Goal: Use online tool/utility: Utilize a website feature to perform a specific function

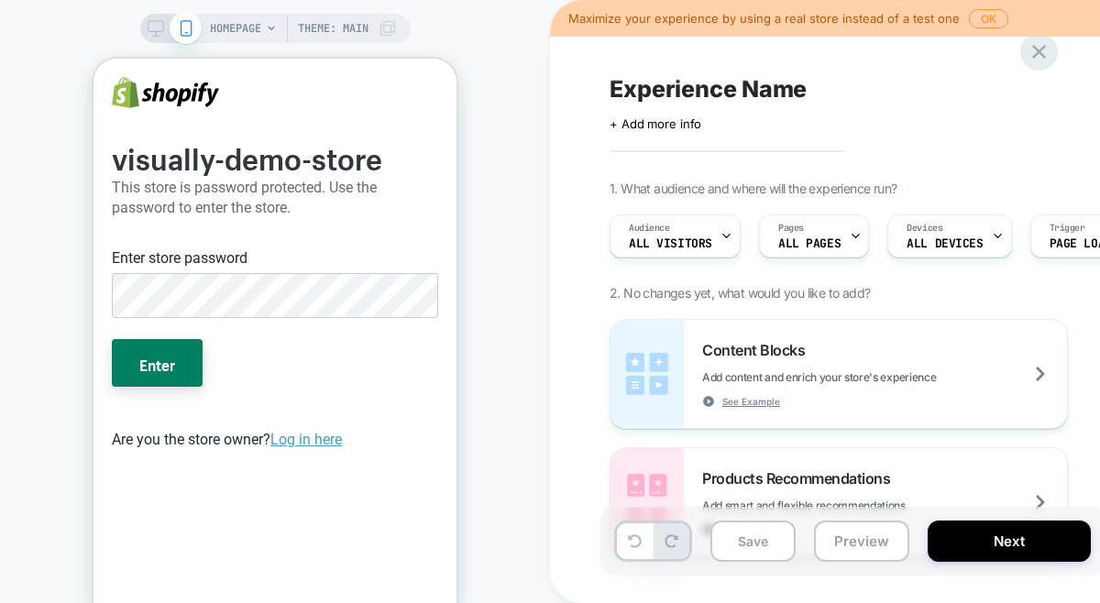
click at [1034, 53] on icon at bounding box center [1039, 51] width 25 height 25
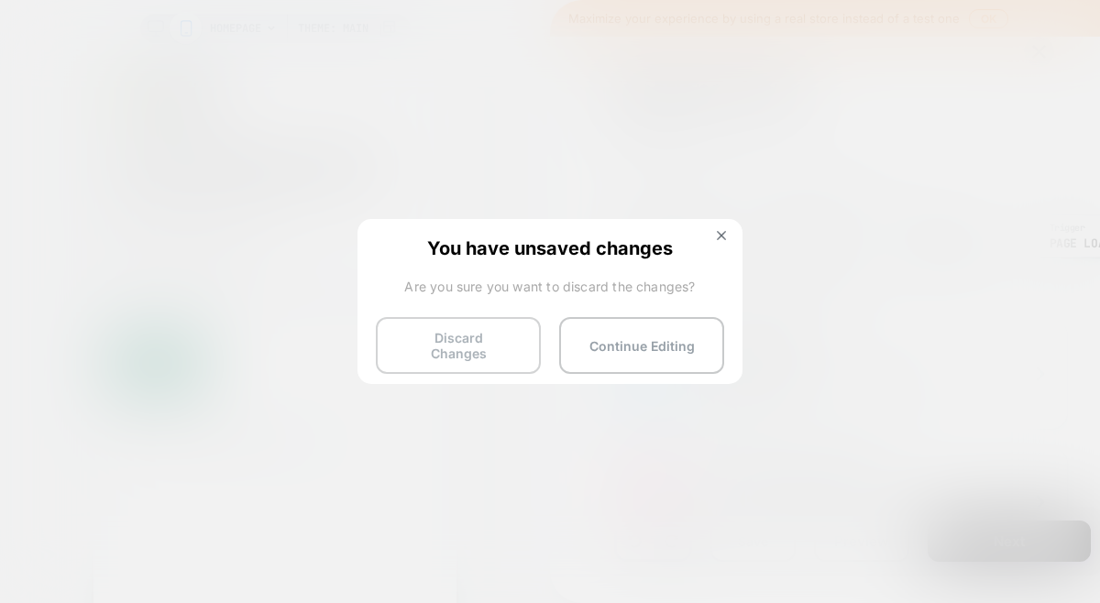
click at [502, 325] on button "Discard Changes" at bounding box center [458, 345] width 165 height 57
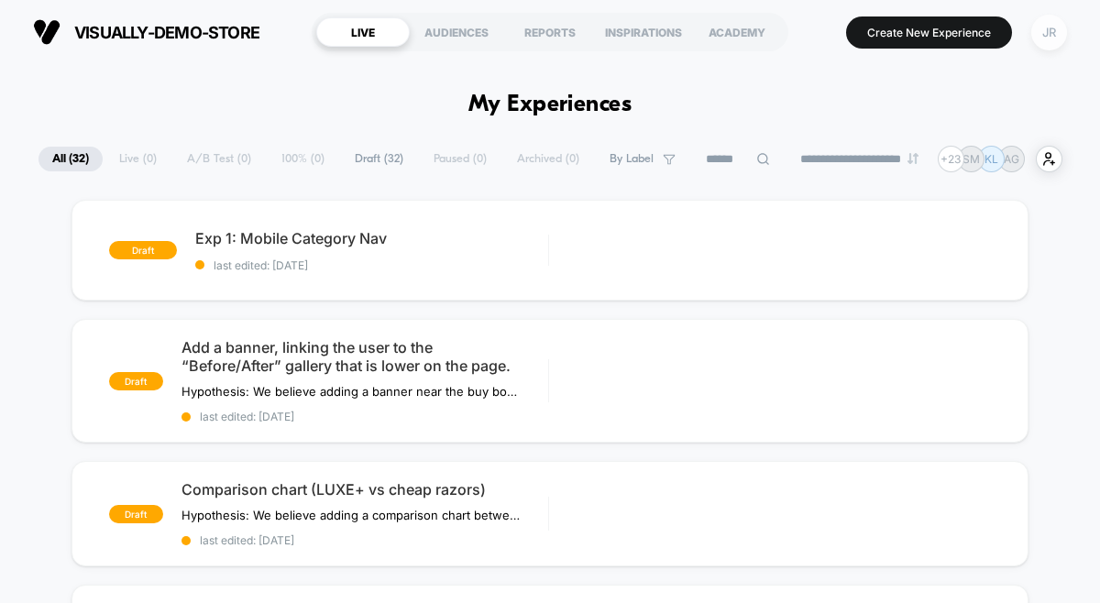
click at [1037, 28] on div "JR" at bounding box center [1050, 33] width 36 height 36
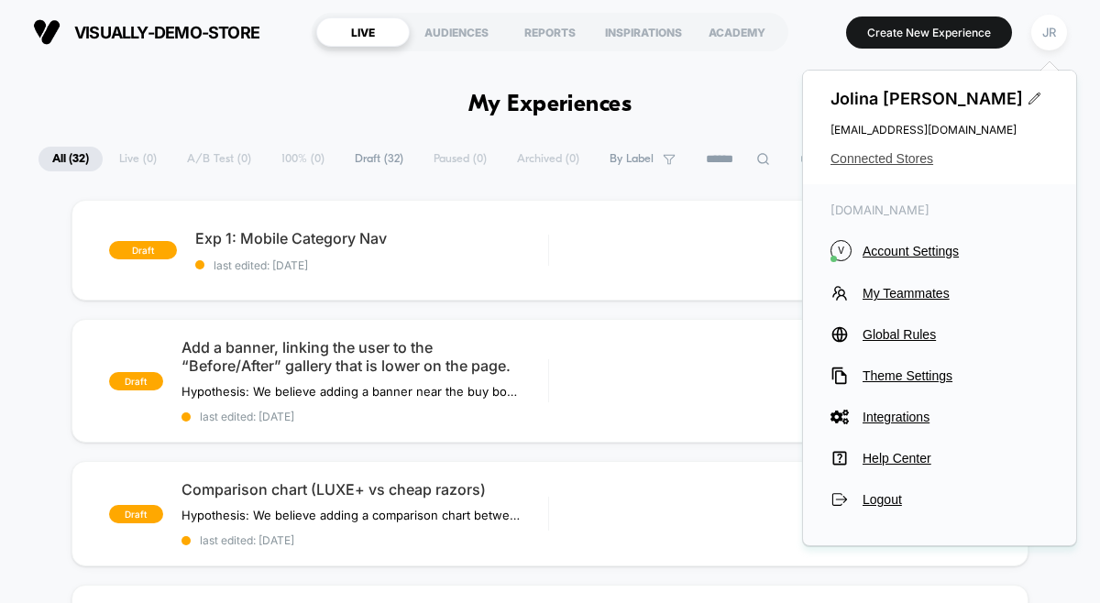
click at [895, 154] on span "Connected Stores" at bounding box center [940, 158] width 218 height 15
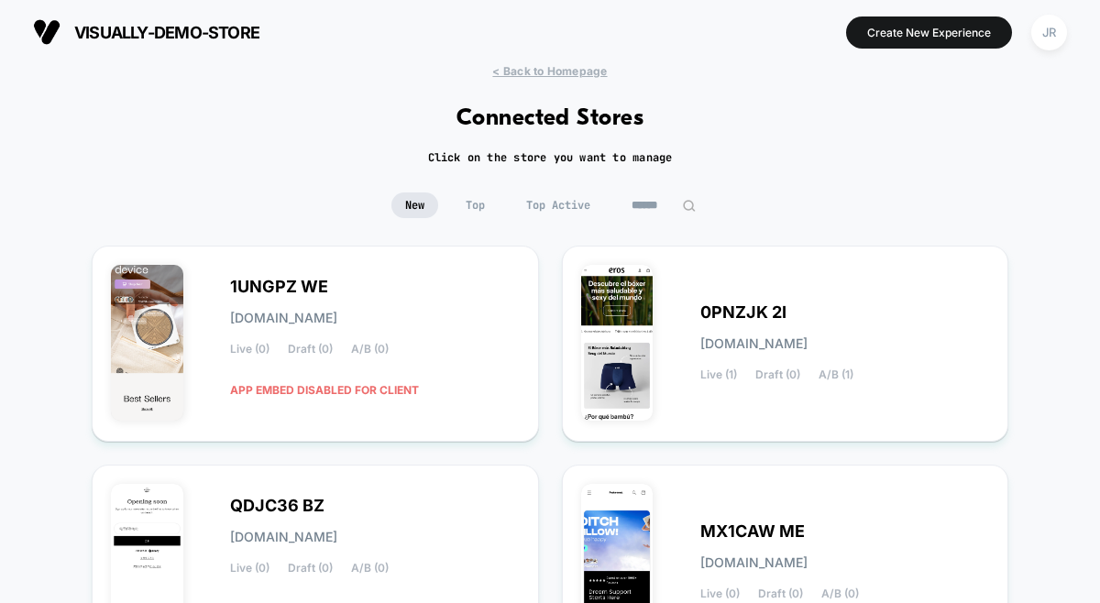
click at [646, 204] on input at bounding box center [664, 206] width 92 height 26
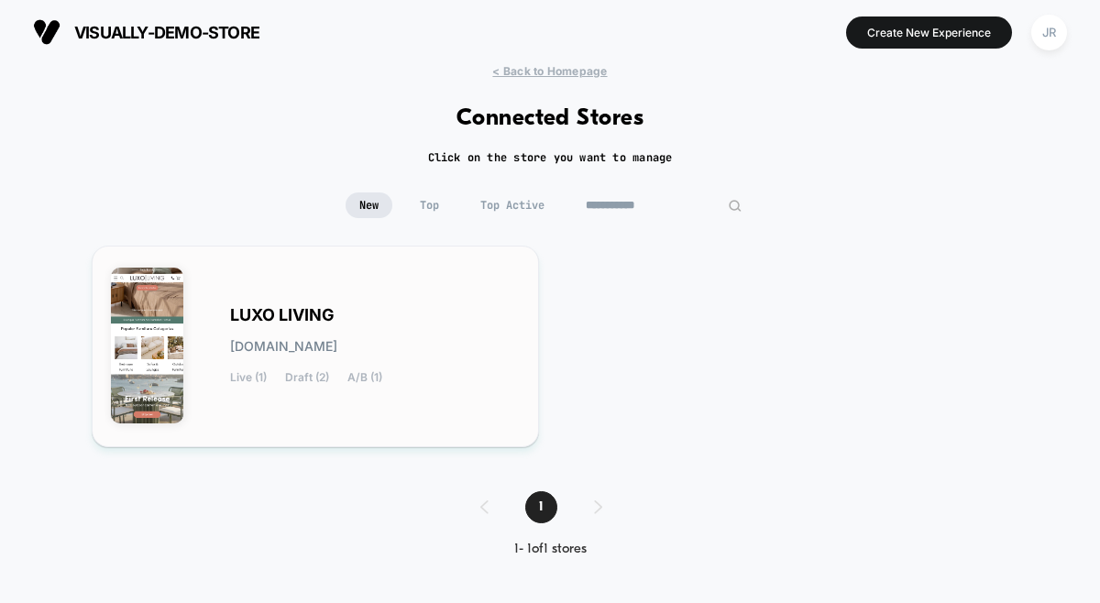
type input "**********"
click at [435, 379] on div "LUXO LIVING [DOMAIN_NAME] Live (1) Draft (2) A/B (1)" at bounding box center [375, 346] width 290 height 75
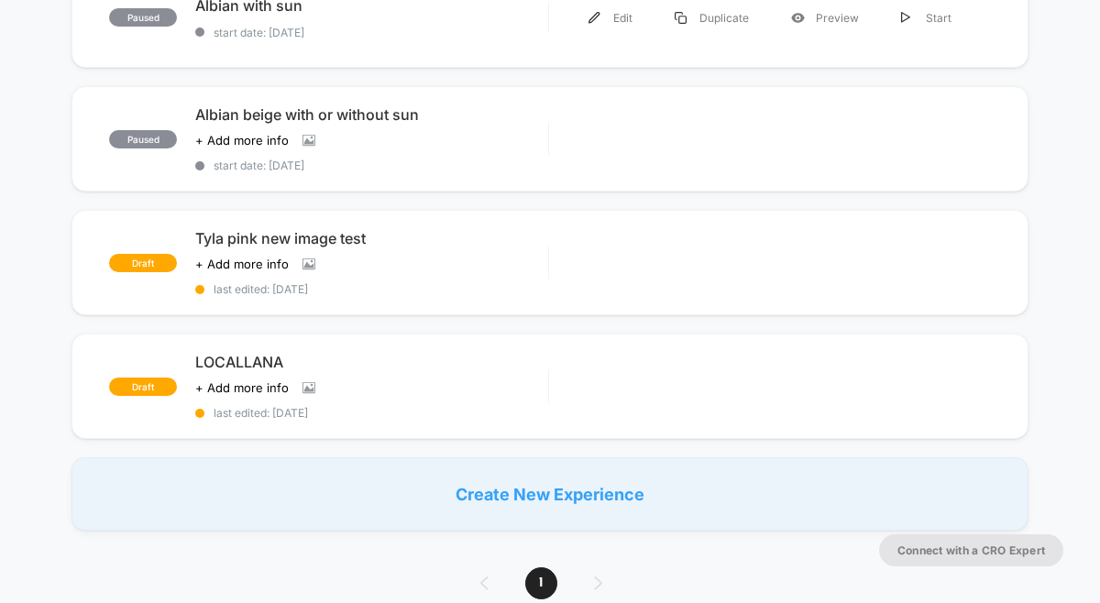
scroll to position [382, 0]
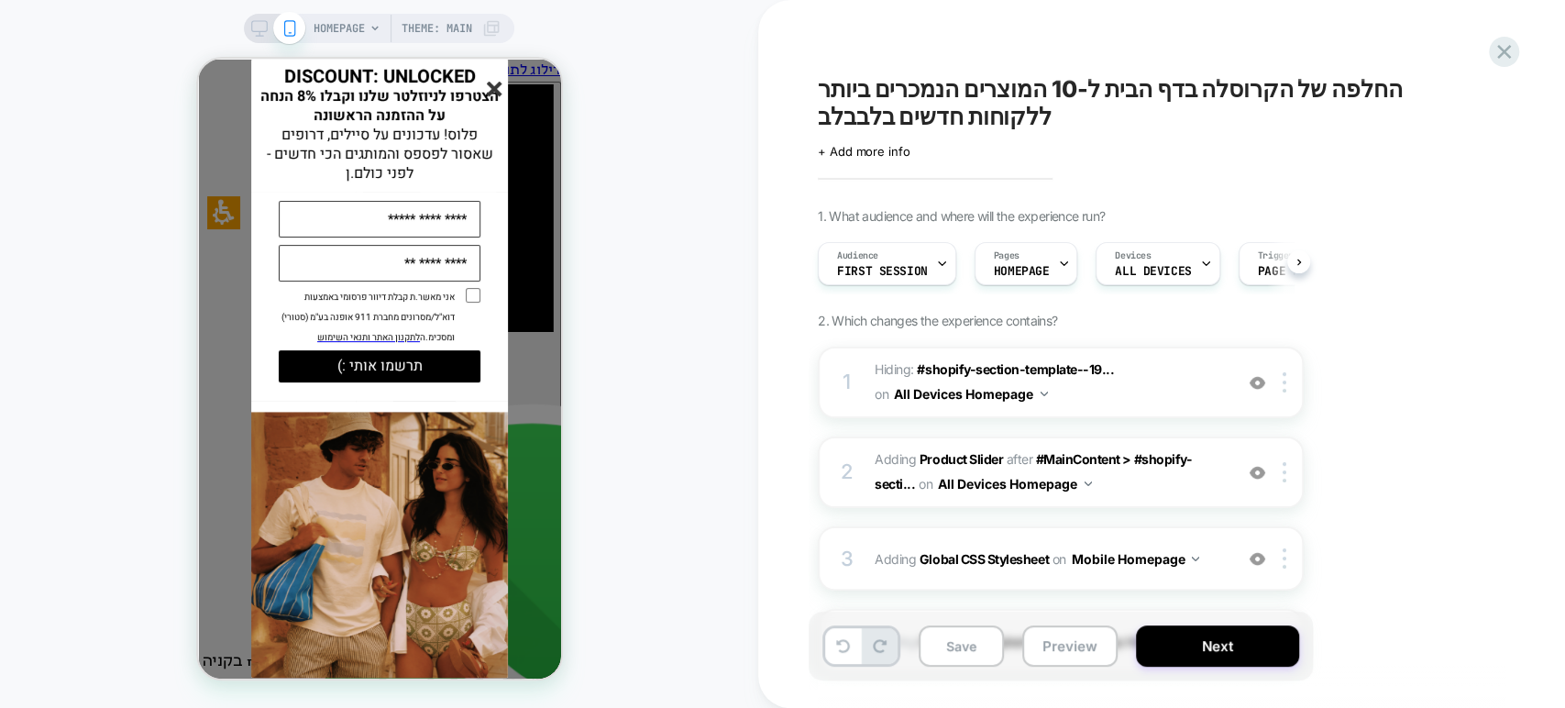
click at [495, 90] on line "סגור" at bounding box center [493, 89] width 13 height 13
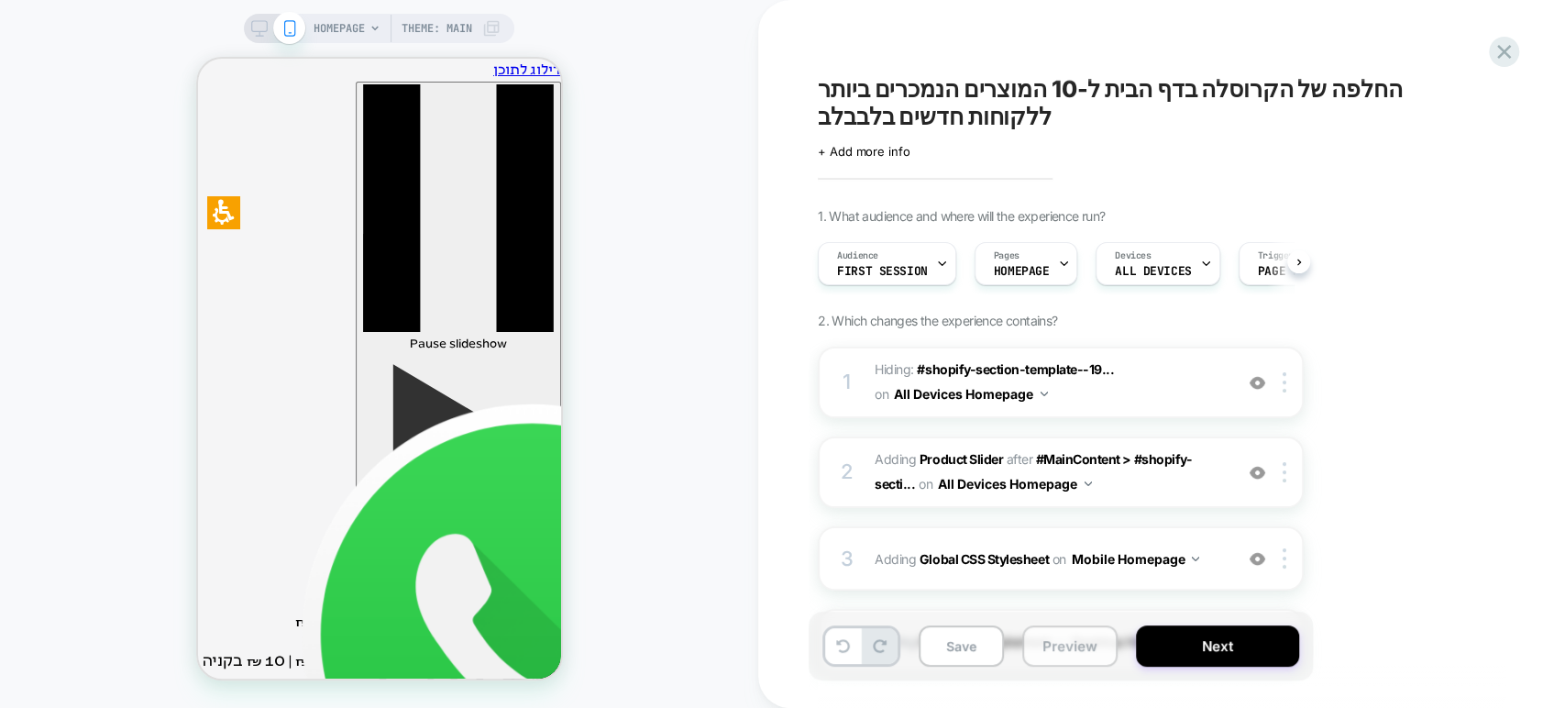
click at [1068, 648] on button "Preview" at bounding box center [1069, 645] width 95 height 41
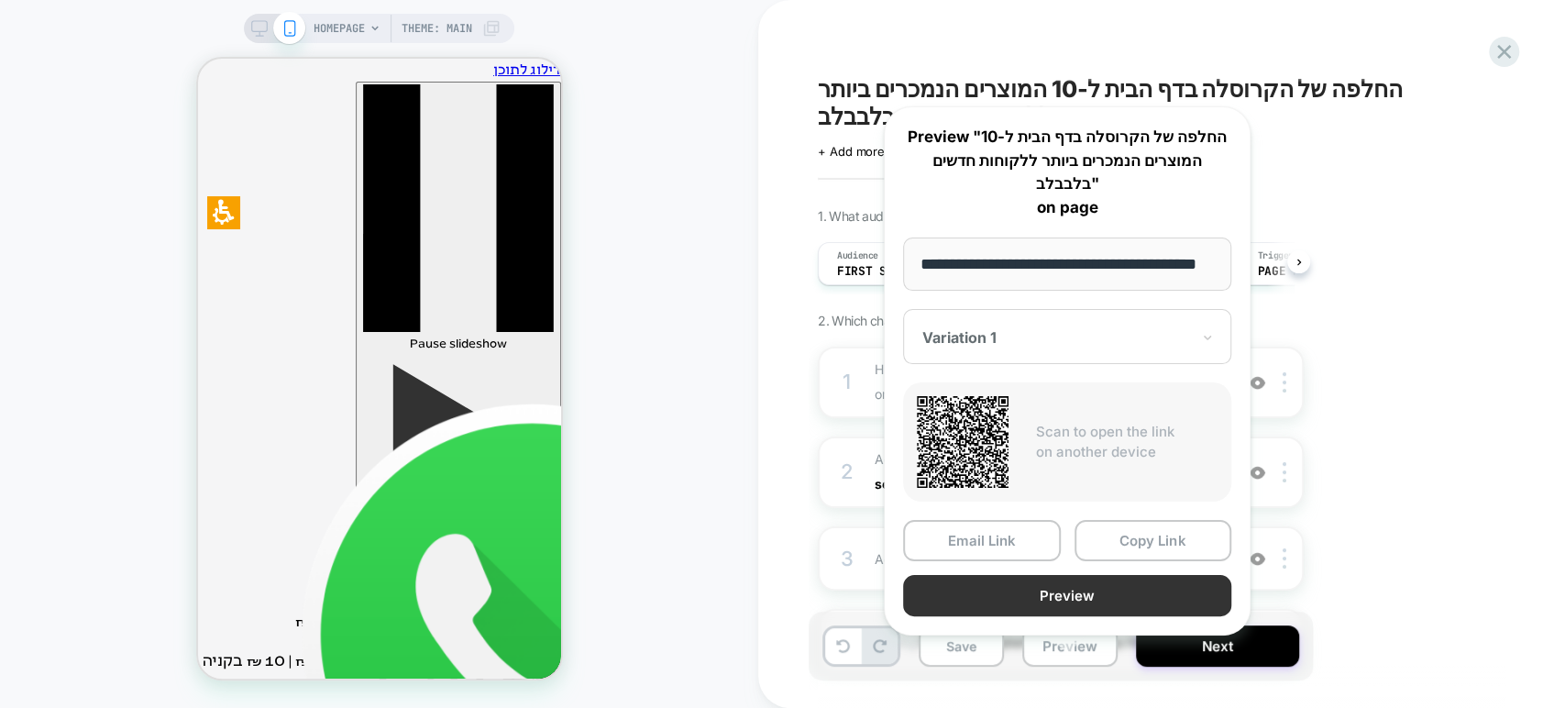
click at [1089, 575] on button "Preview" at bounding box center [1067, 595] width 328 height 41
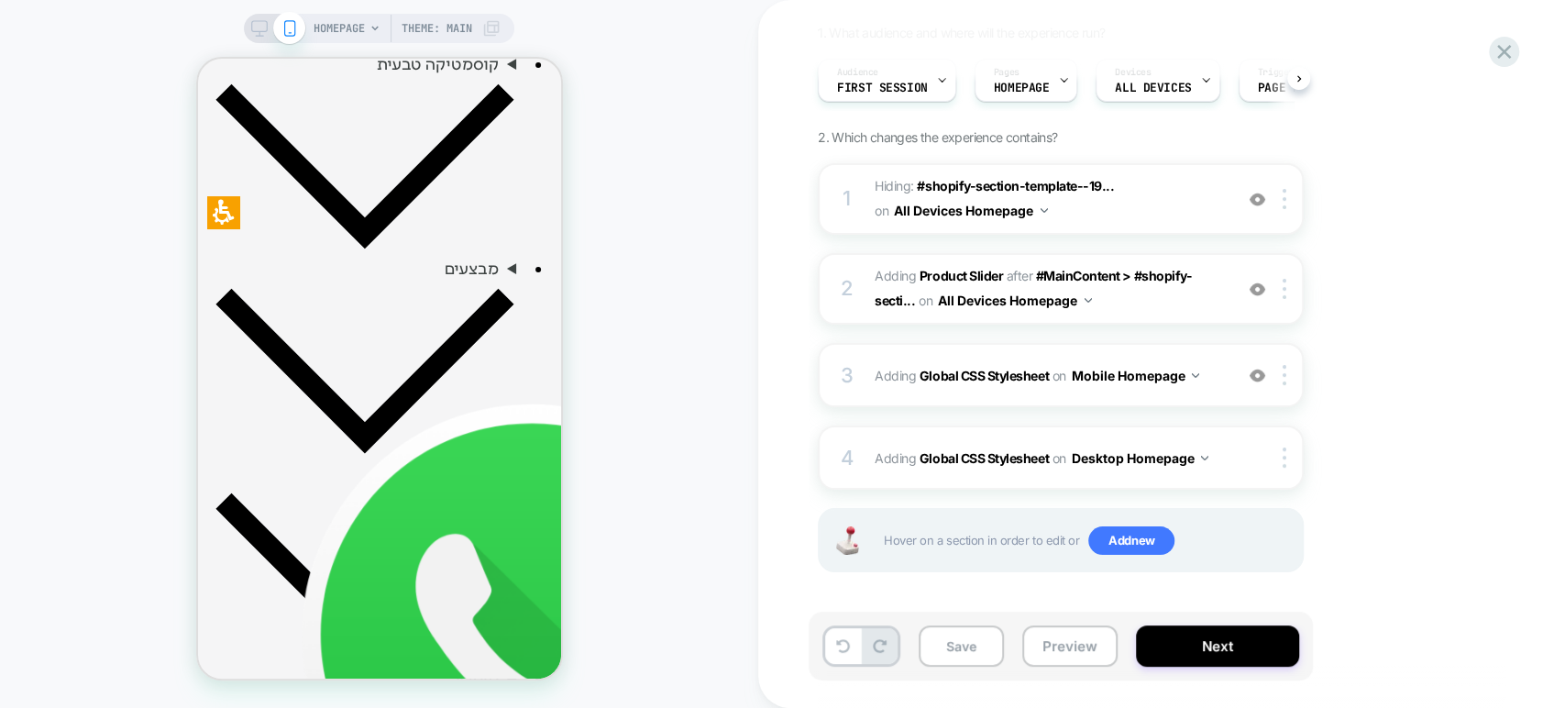
scroll to position [903, 0]
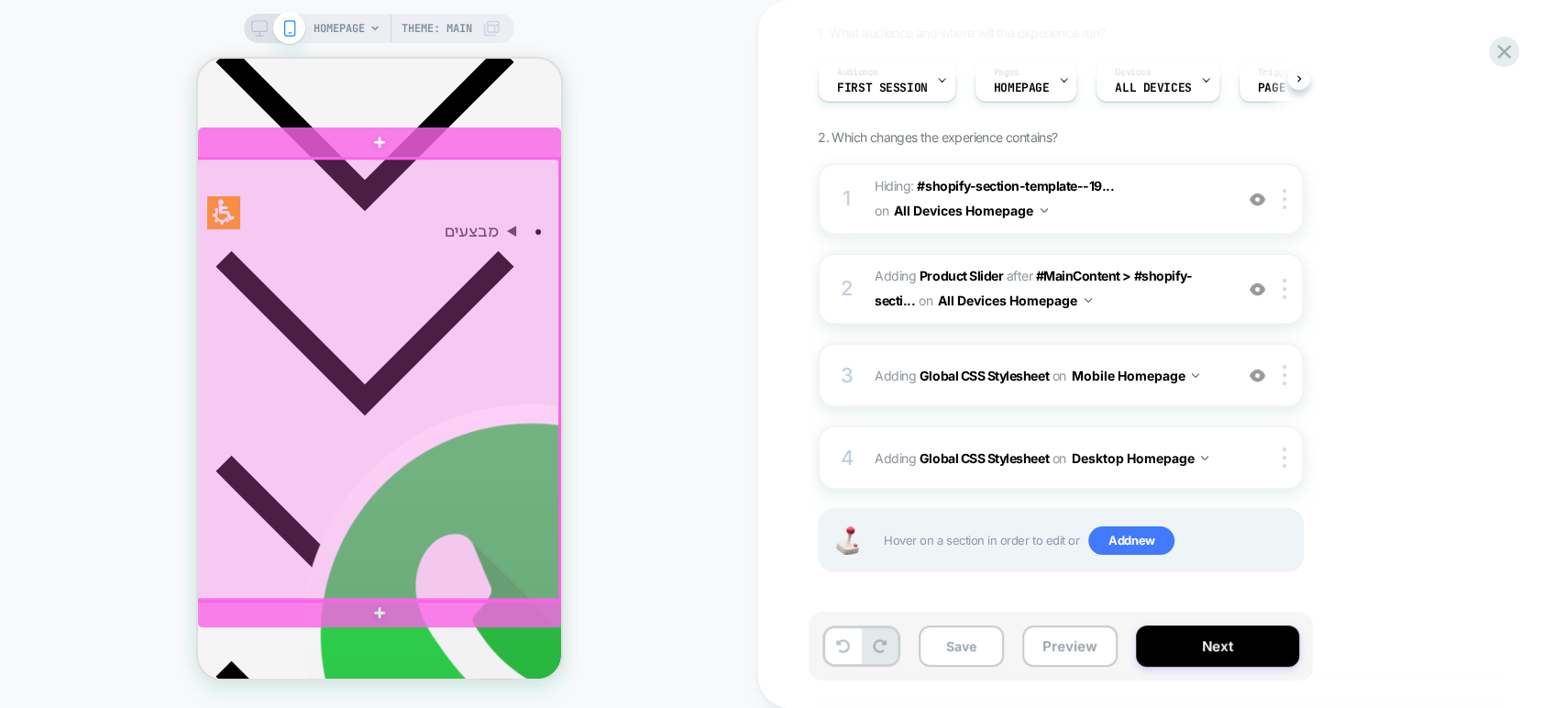
scroll to position [0, 1291]
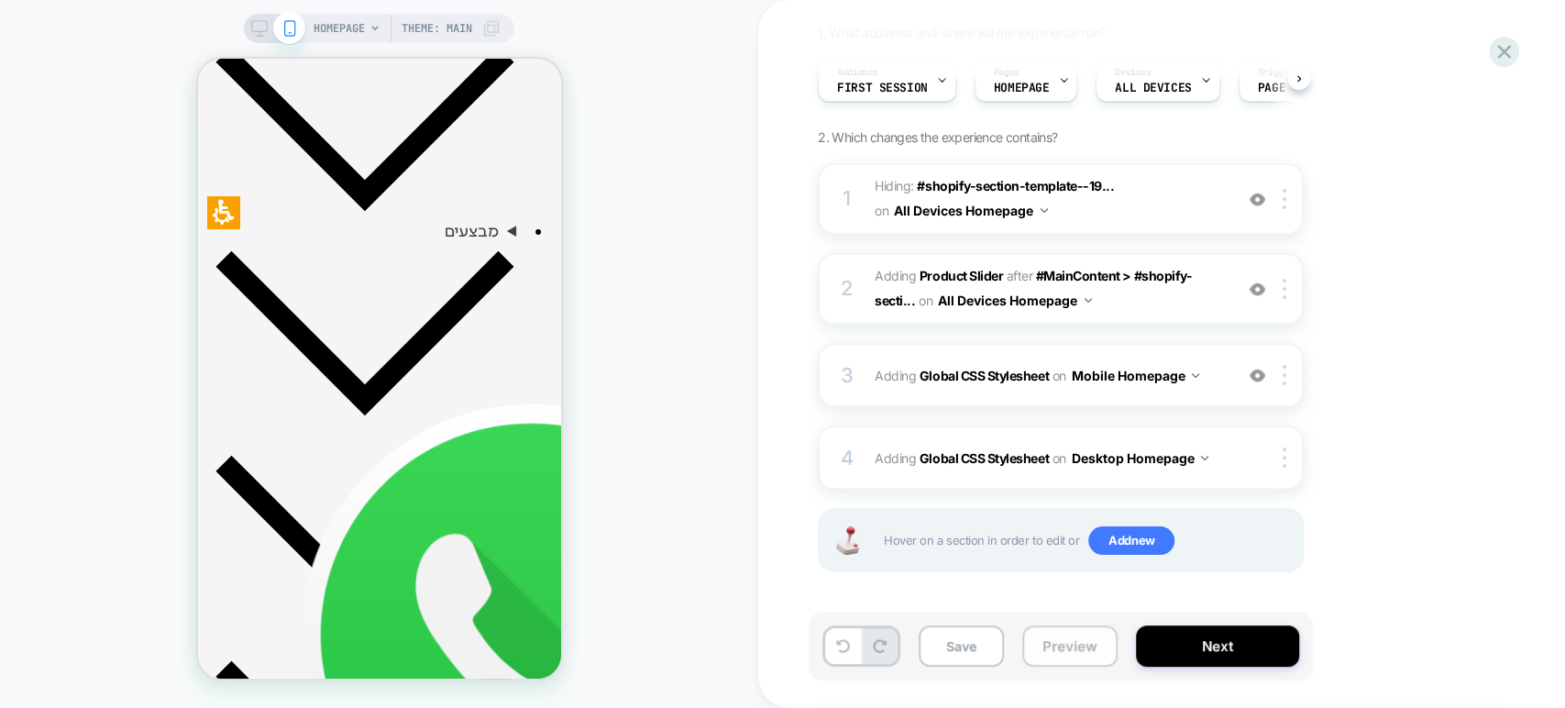
click at [1072, 644] on button "Preview" at bounding box center [1069, 645] width 95 height 41
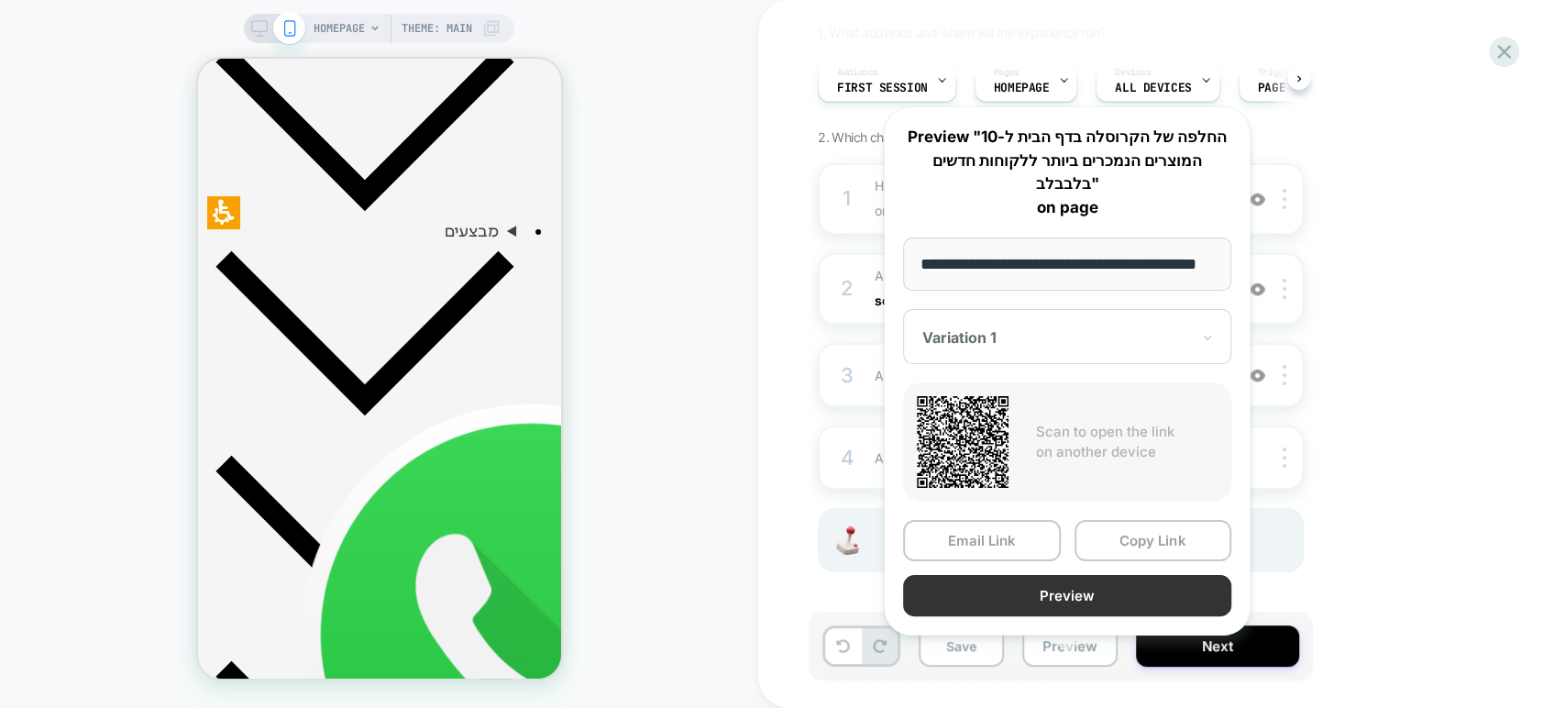
scroll to position [0, 0]
click at [1112, 575] on button "Preview" at bounding box center [1067, 595] width 328 height 41
